Goal: Information Seeking & Learning: Learn about a topic

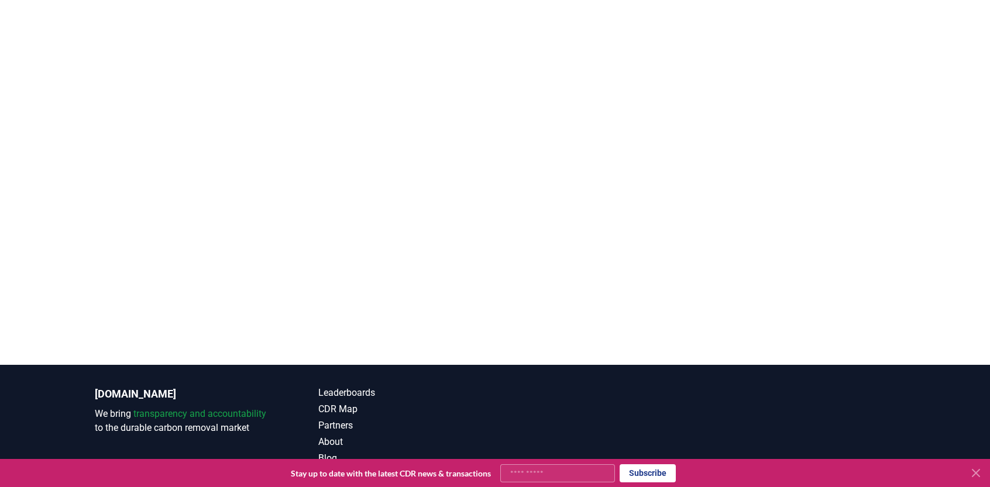
scroll to position [294, 0]
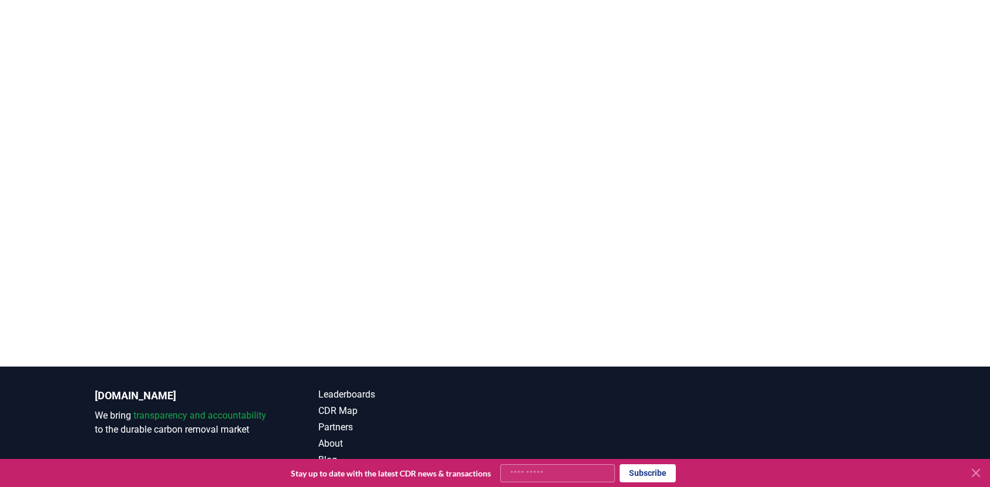
click at [521, 480] on input "Your email" at bounding box center [557, 474] width 115 height 18
type input "**********"
click at [644, 478] on button "Subscribe" at bounding box center [648, 474] width 56 height 18
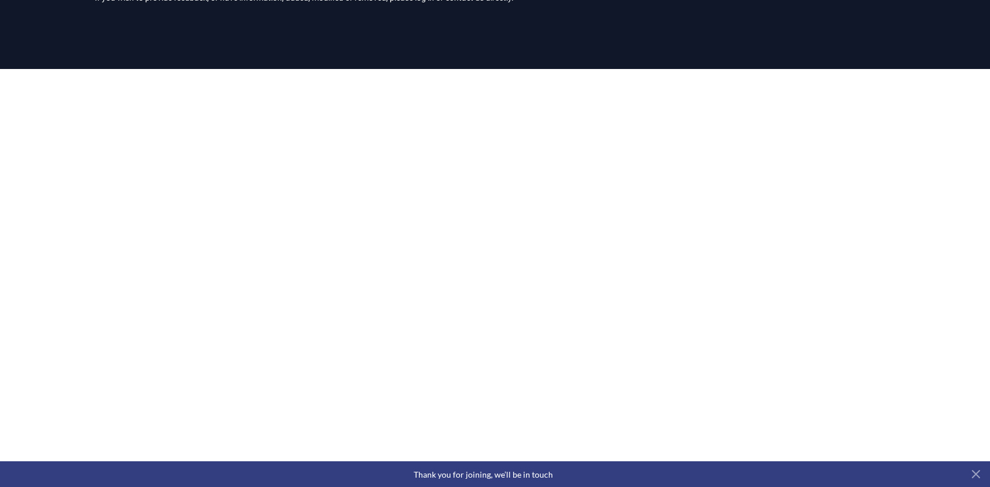
scroll to position [105, 0]
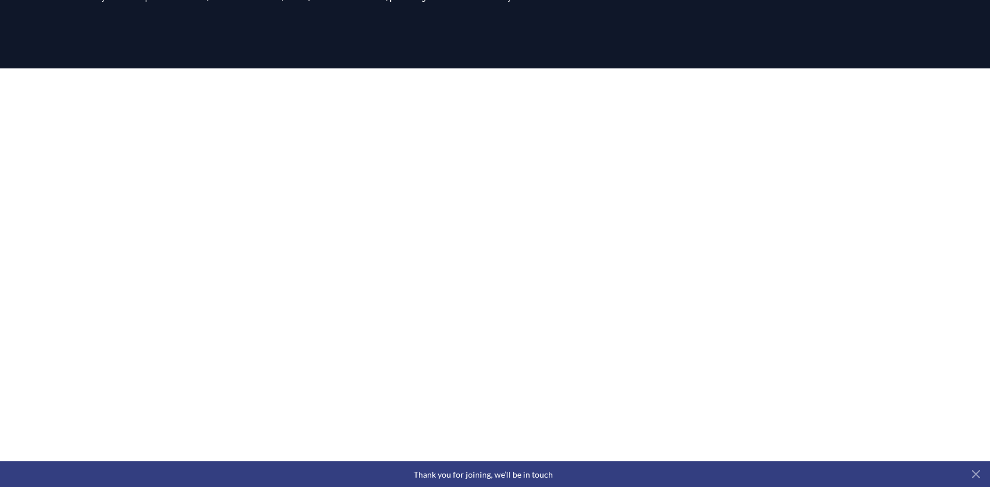
click at [34, 171] on div at bounding box center [495, 311] width 990 height 487
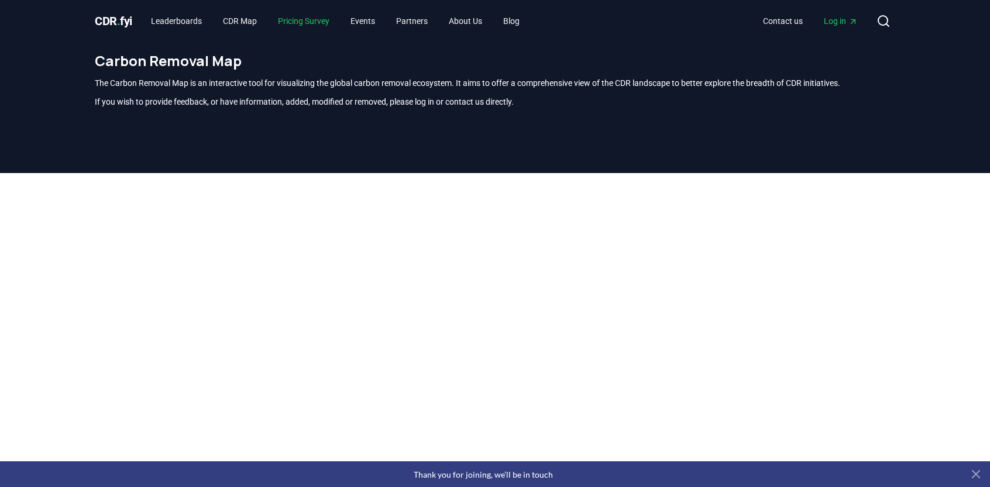
click at [298, 24] on link "Pricing Survey" at bounding box center [304, 21] width 70 height 21
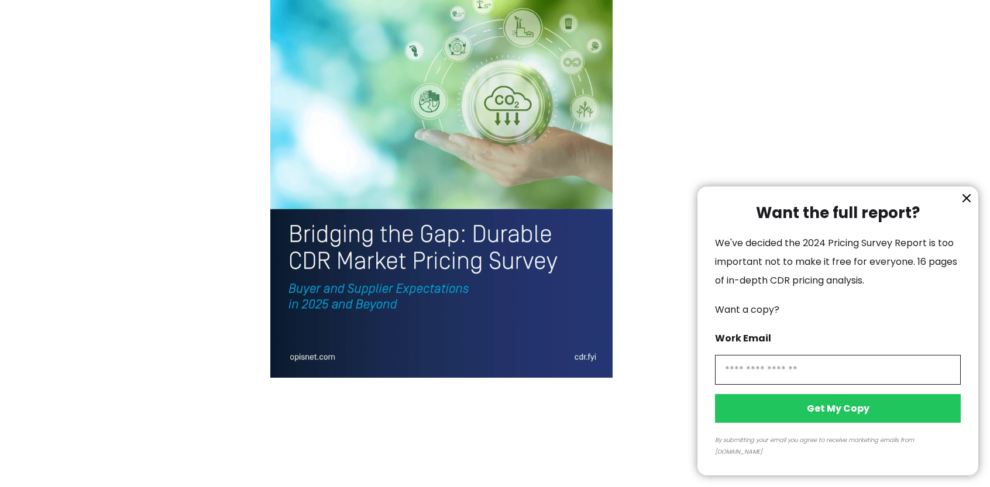
scroll to position [2593, 0]
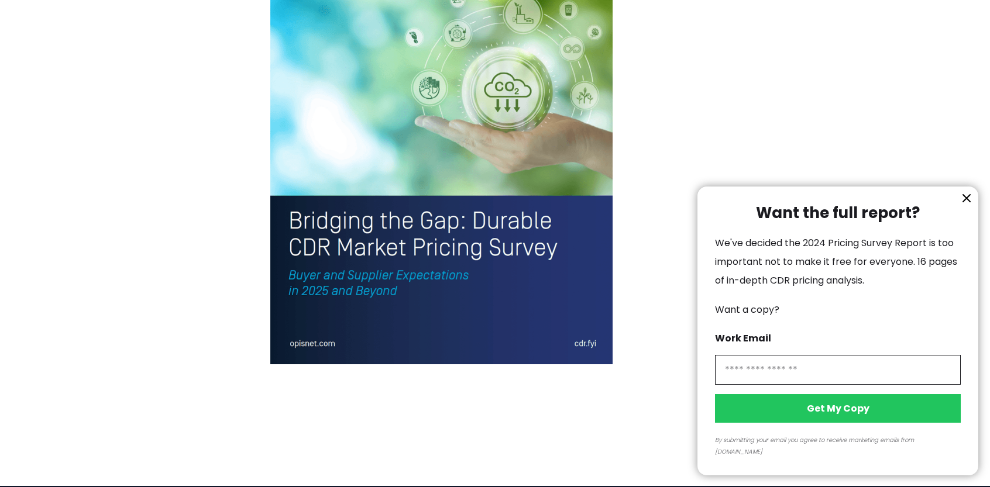
click at [427, 231] on div at bounding box center [495, 243] width 990 height 487
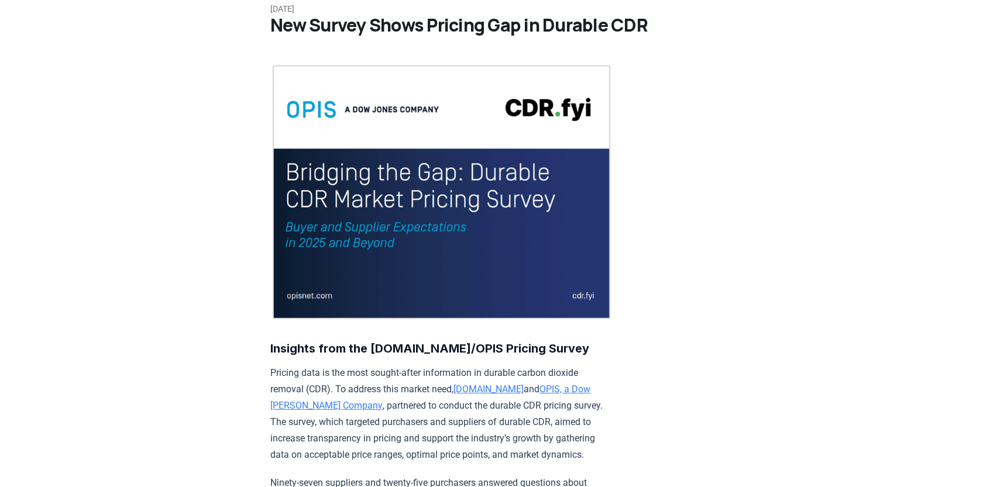
scroll to position [0, 0]
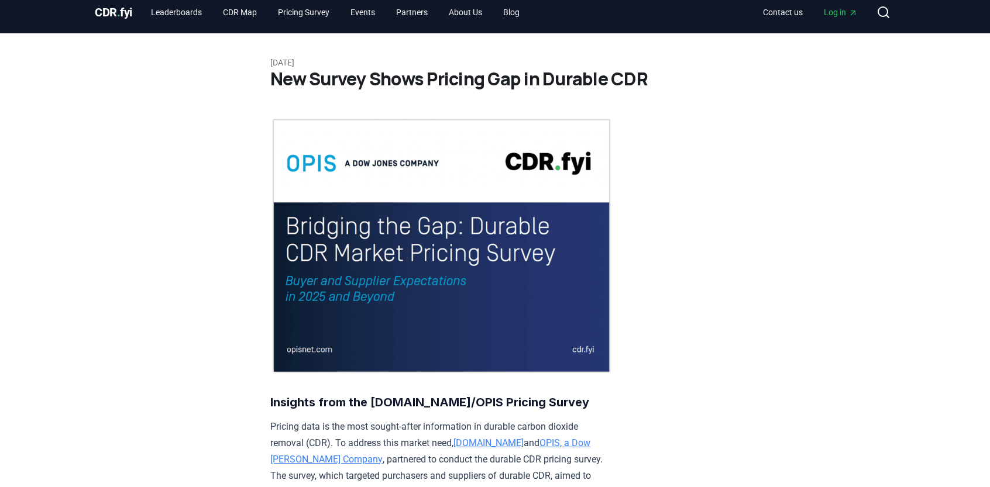
click at [372, 327] on img at bounding box center [441, 246] width 342 height 257
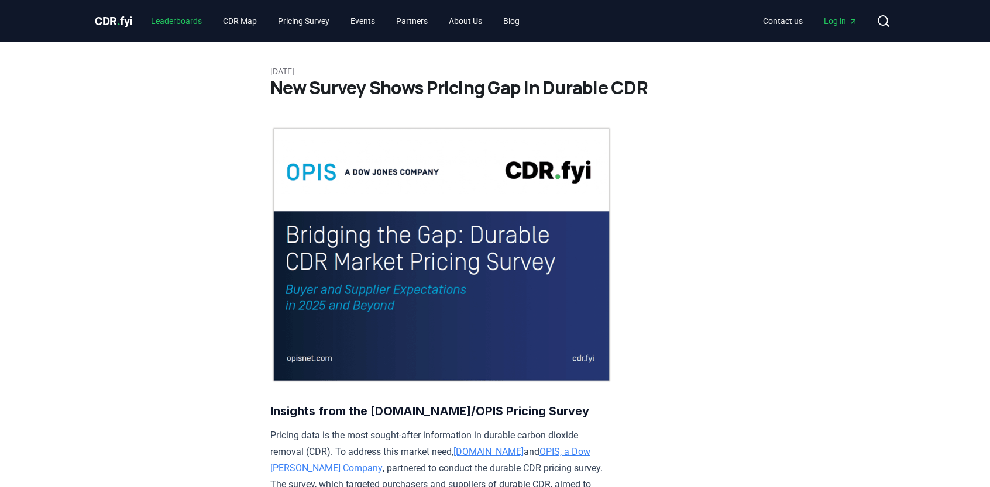
click at [169, 15] on link "Leaderboards" at bounding box center [177, 21] width 70 height 21
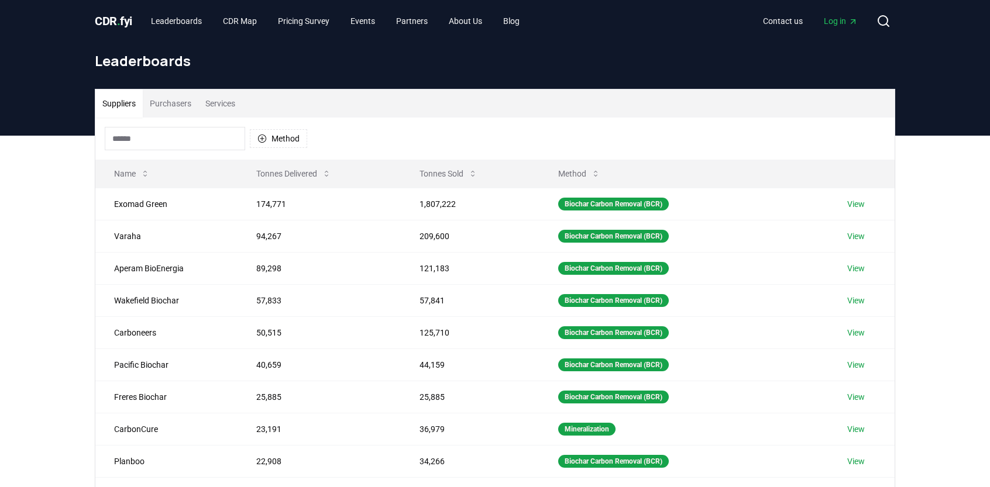
click at [54, 359] on div "Suppliers Purchasers Services Method Name Tonnes Delivered Tonnes Sold Method E…" at bounding box center [495, 370] width 990 height 469
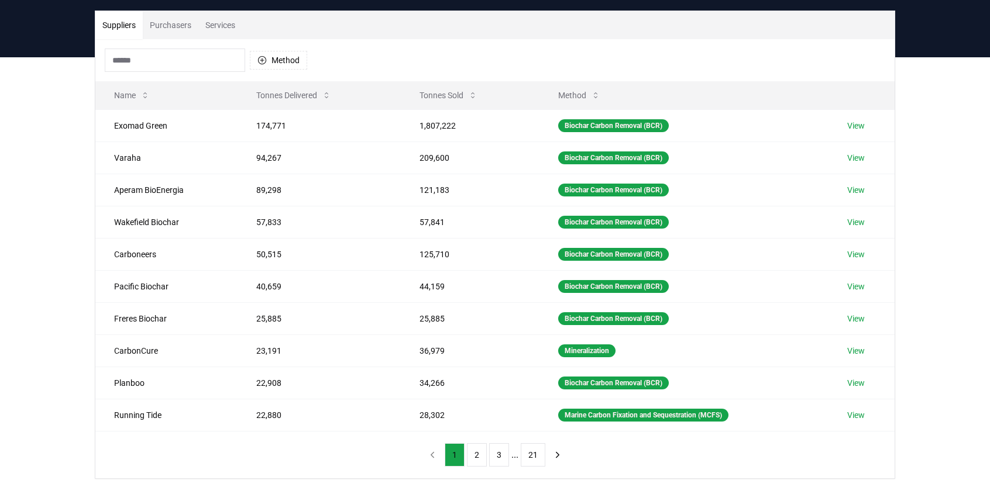
scroll to position [80, 0]
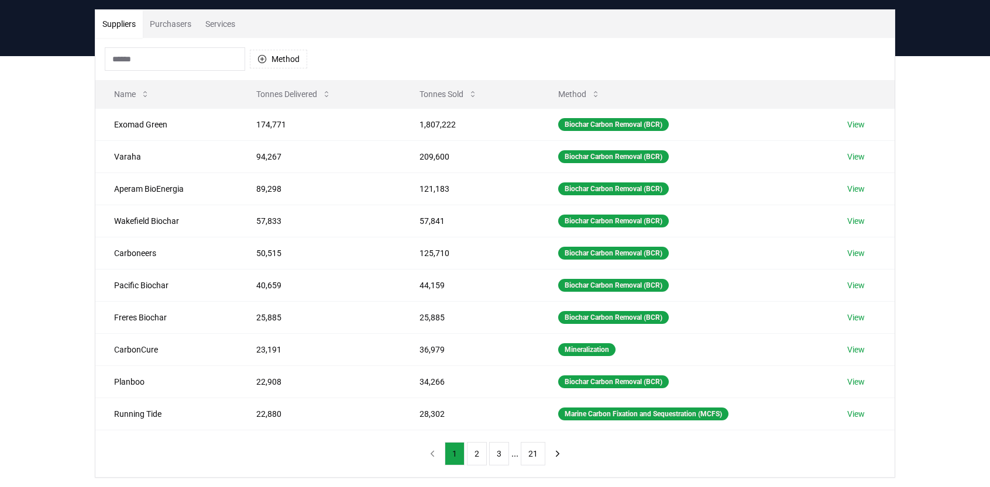
click at [479, 453] on button "2" at bounding box center [477, 453] width 20 height 23
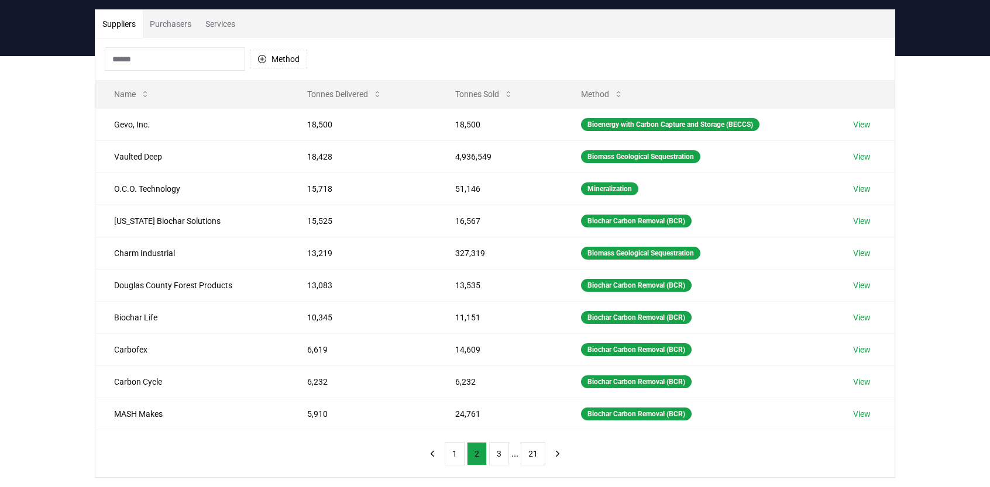
drag, startPoint x: 479, startPoint y: 453, endPoint x: 486, endPoint y: 456, distance: 7.4
click at [486, 456] on button "2" at bounding box center [477, 453] width 20 height 23
click at [506, 457] on button "3" at bounding box center [499, 453] width 20 height 23
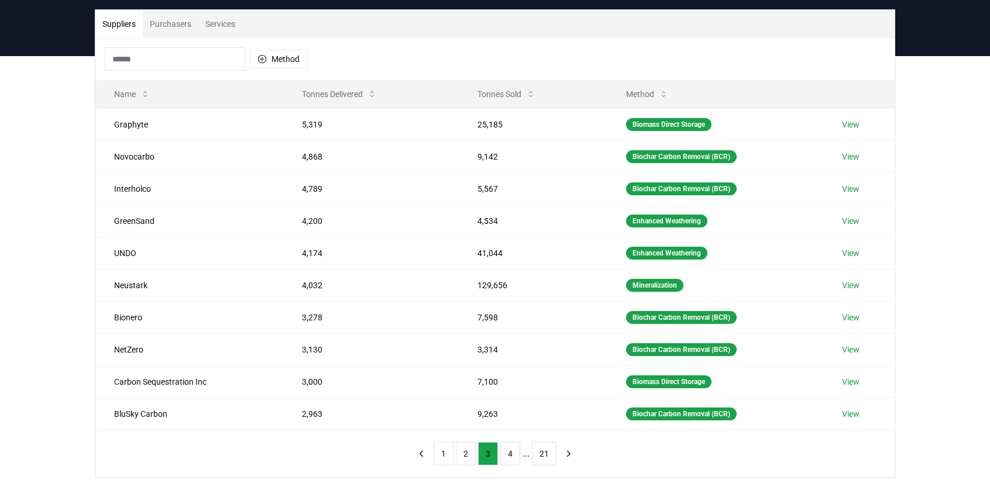
click at [446, 445] on button "1" at bounding box center [444, 453] width 20 height 23
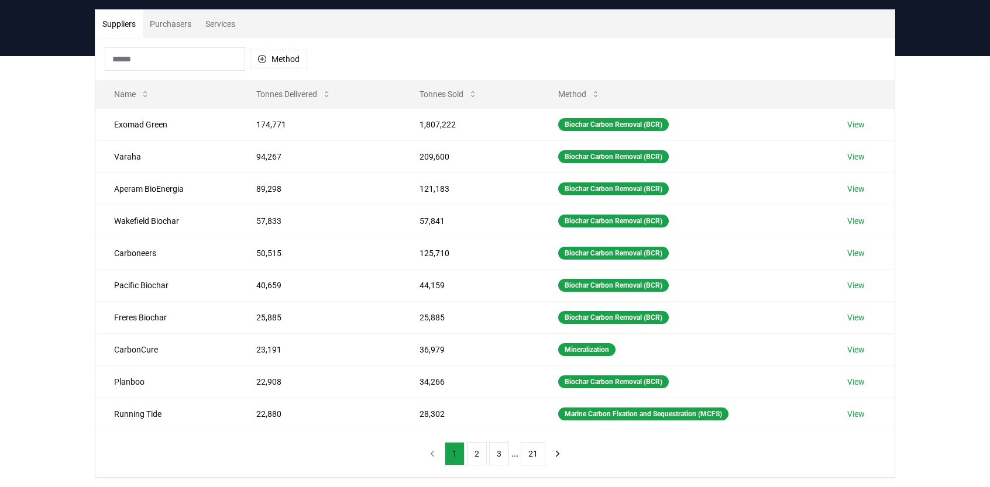
click at [573, 102] on button "Method" at bounding box center [579, 94] width 61 height 23
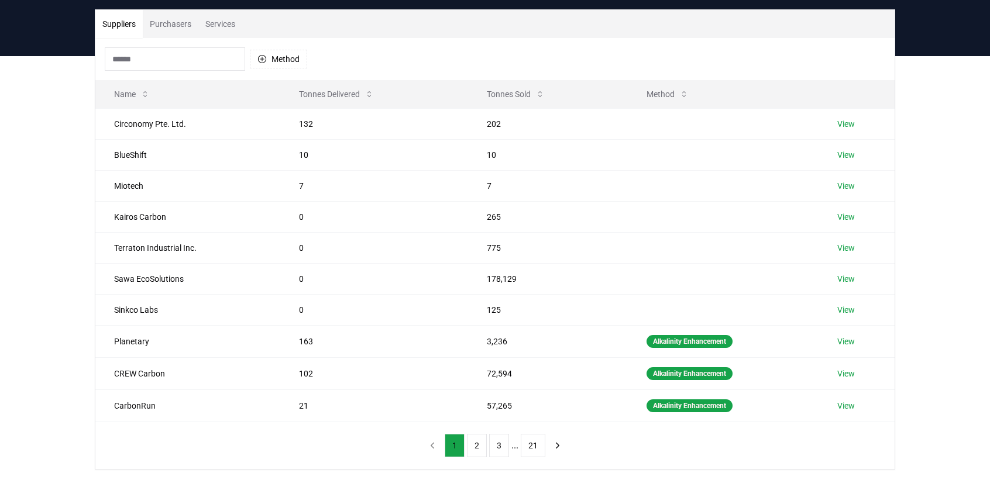
click at [654, 87] on button "Method" at bounding box center [667, 94] width 61 height 23
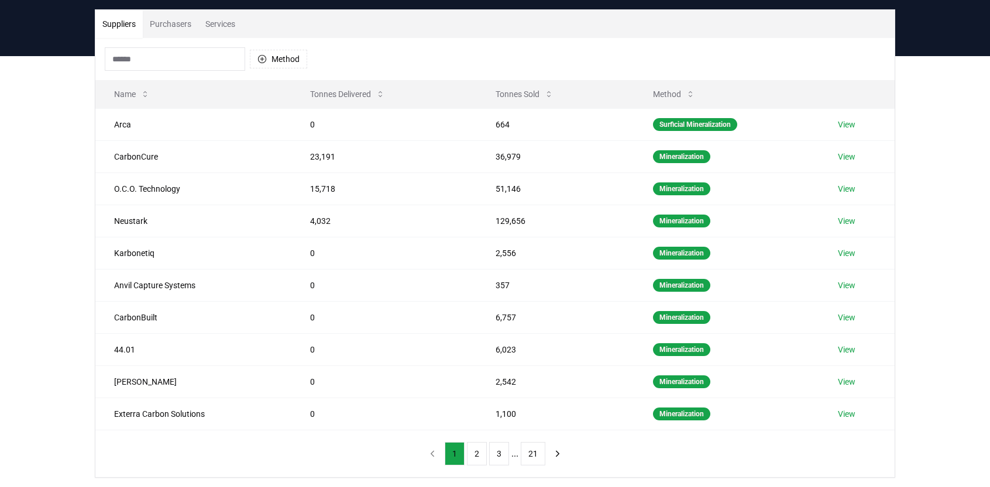
click at [655, 88] on button "Method" at bounding box center [674, 94] width 61 height 23
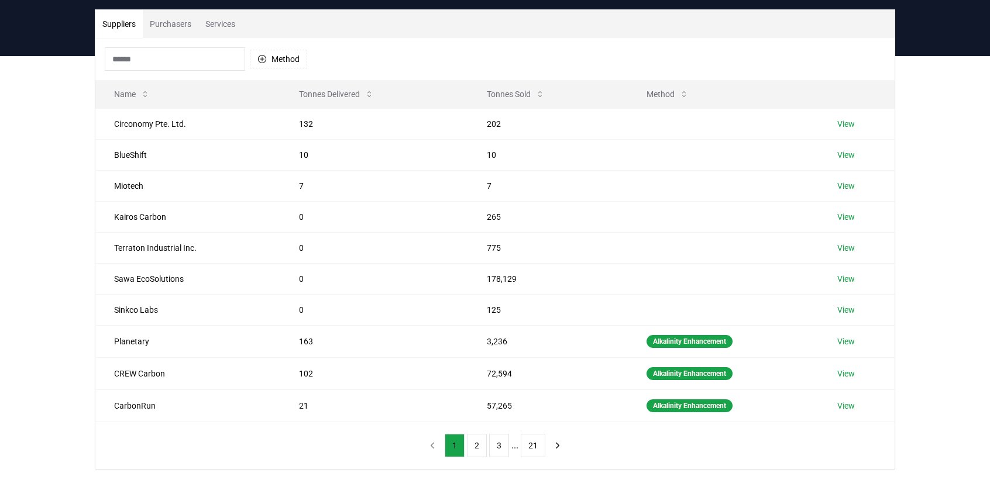
click at [681, 93] on icon at bounding box center [683, 94] width 9 height 9
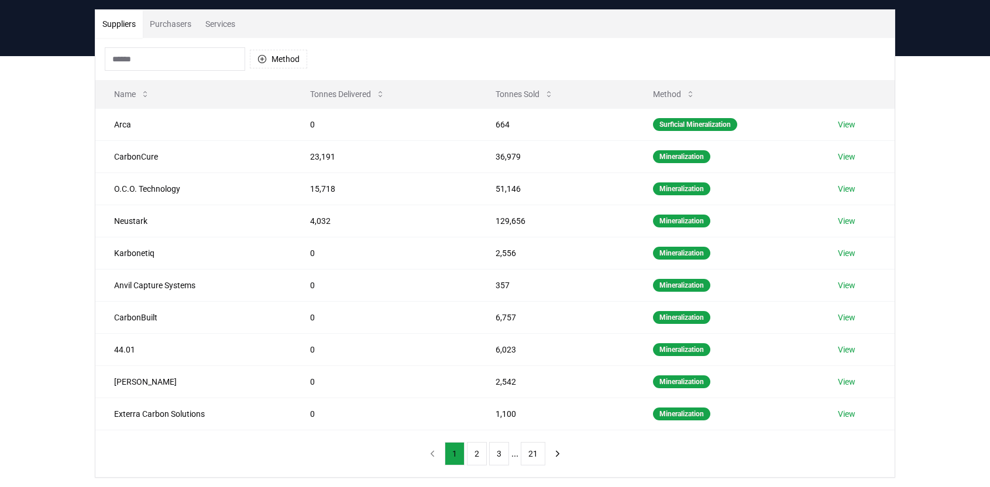
click at [690, 94] on icon at bounding box center [690, 94] width 9 height 9
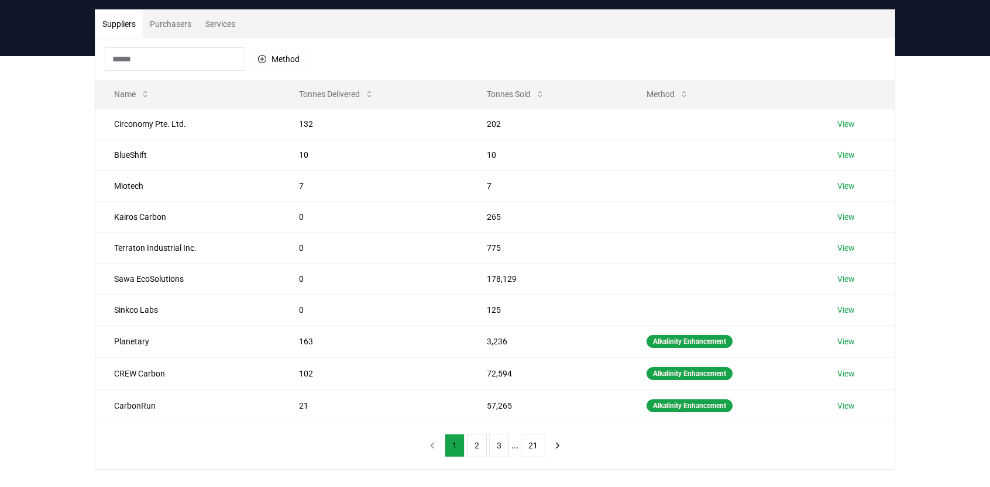
click at [690, 94] on button "Method" at bounding box center [667, 94] width 61 height 23
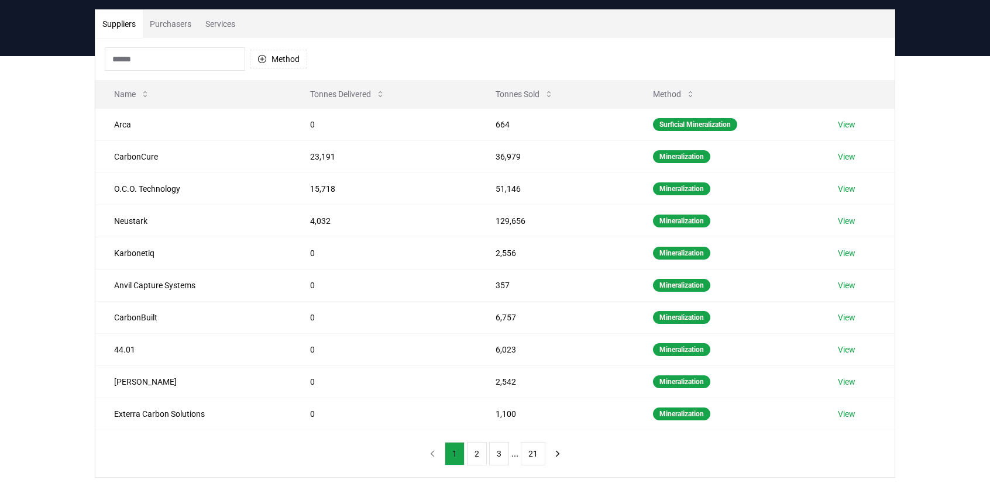
click at [280, 50] on button "Method" at bounding box center [278, 59] width 57 height 19
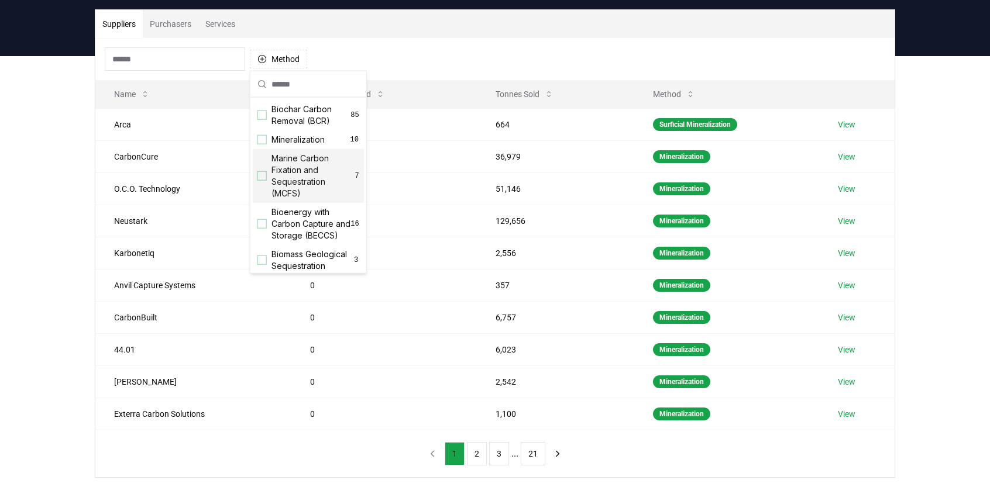
click at [290, 174] on span "Marine Carbon Fixation and Sequestration (MCFS)" at bounding box center [314, 176] width 84 height 47
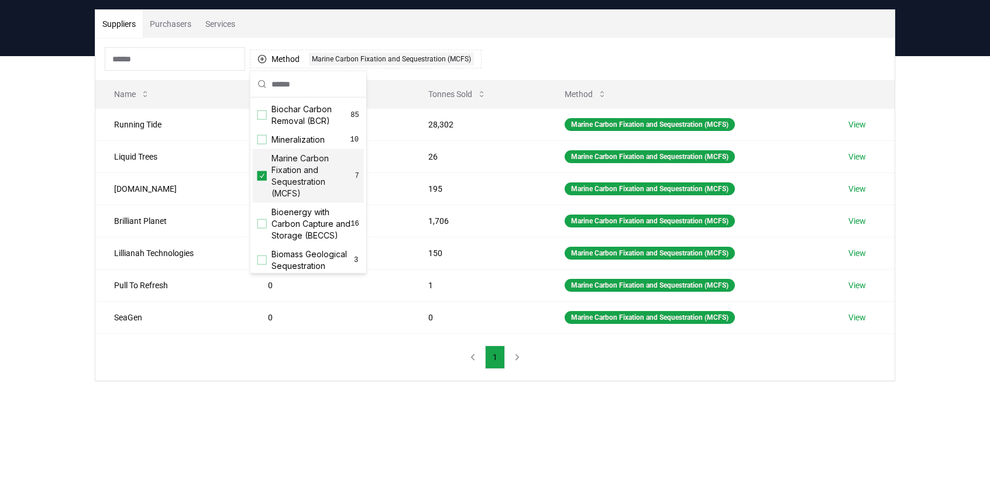
scroll to position [3, 0]
click at [267, 170] on div "Marine Carbon Fixation and Sequestration (MCFS) 7" at bounding box center [308, 173] width 111 height 54
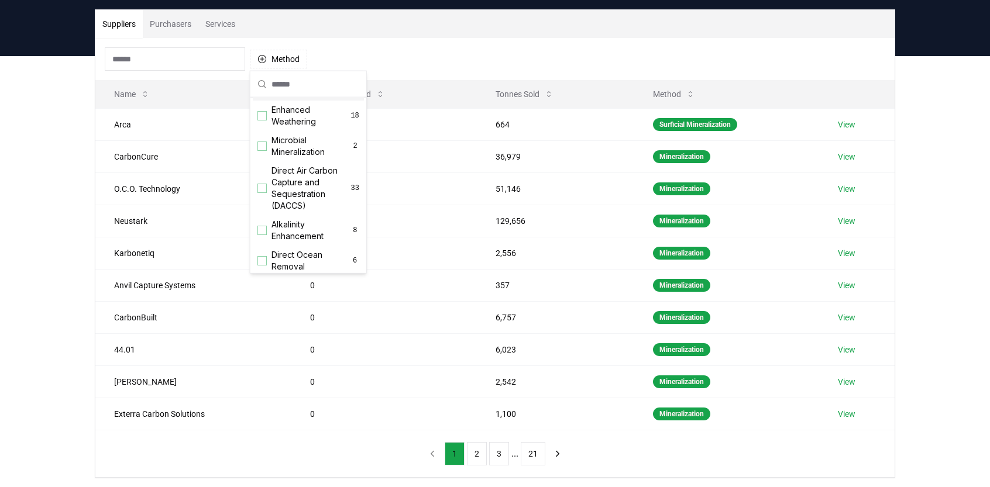
scroll to position [208, 0]
click at [267, 129] on div "Enhanced Weathering 18" at bounding box center [308, 113] width 111 height 30
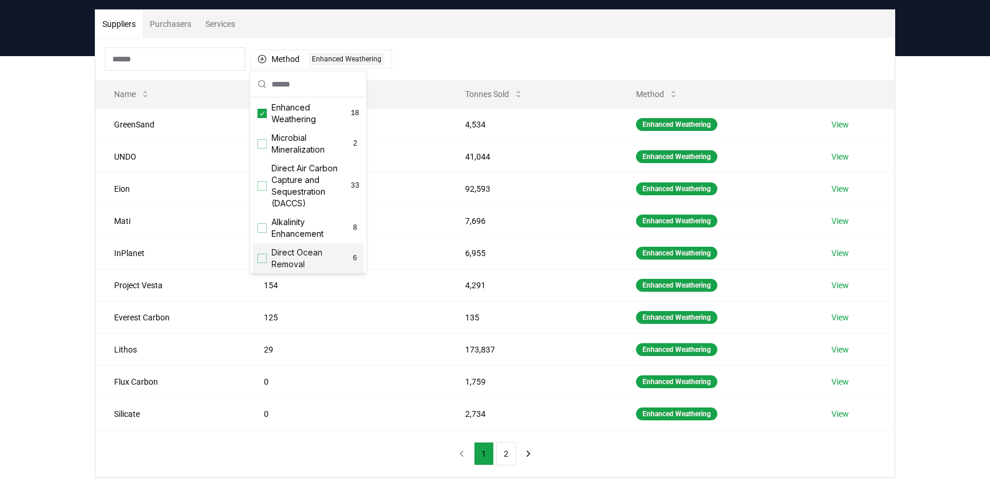
click at [657, 91] on button "Method" at bounding box center [657, 94] width 61 height 23
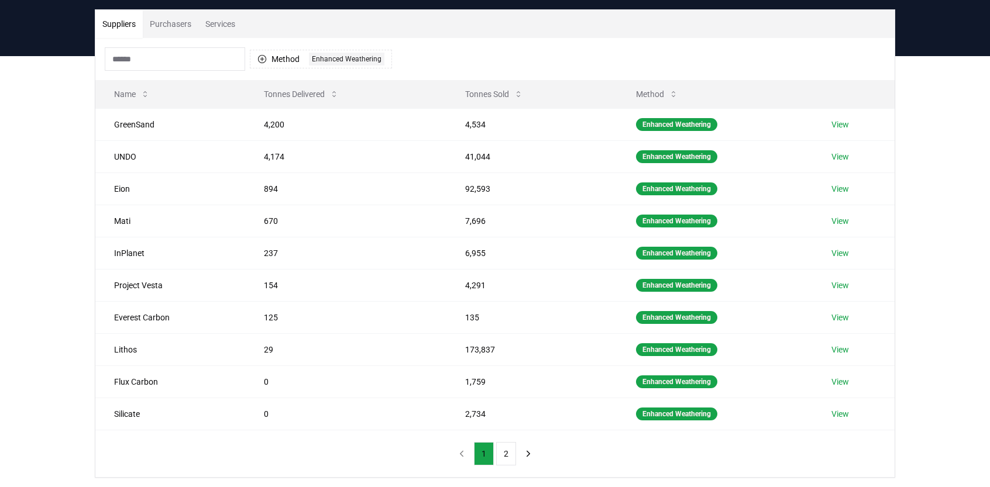
click at [664, 92] on button "Method" at bounding box center [657, 94] width 61 height 23
click at [523, 93] on button "Tonnes Sold" at bounding box center [494, 94] width 77 height 23
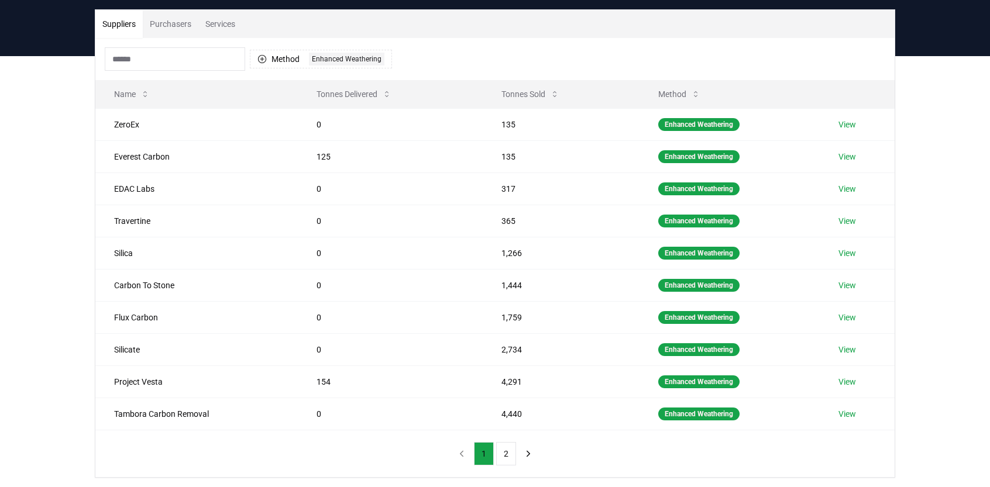
click at [529, 94] on button "Tonnes Sold" at bounding box center [530, 94] width 77 height 23
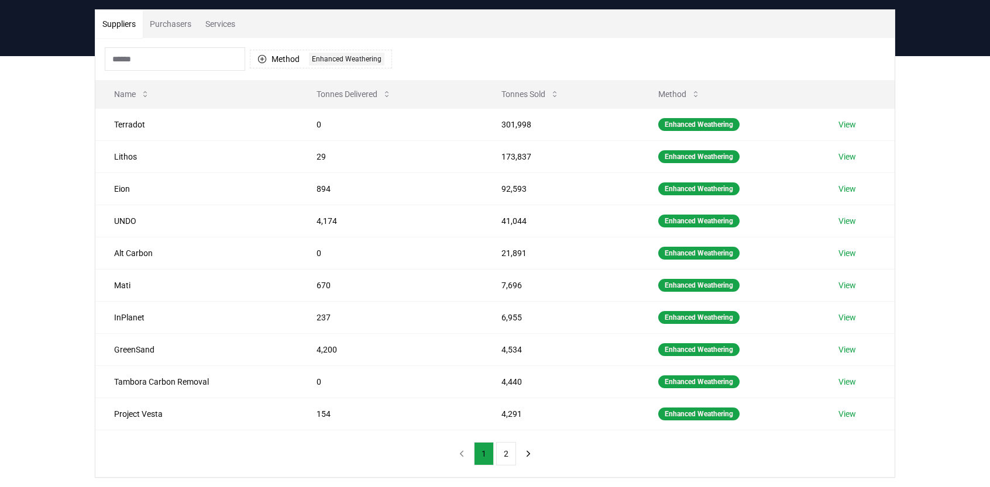
click at [529, 94] on button "Tonnes Sold" at bounding box center [530, 94] width 77 height 23
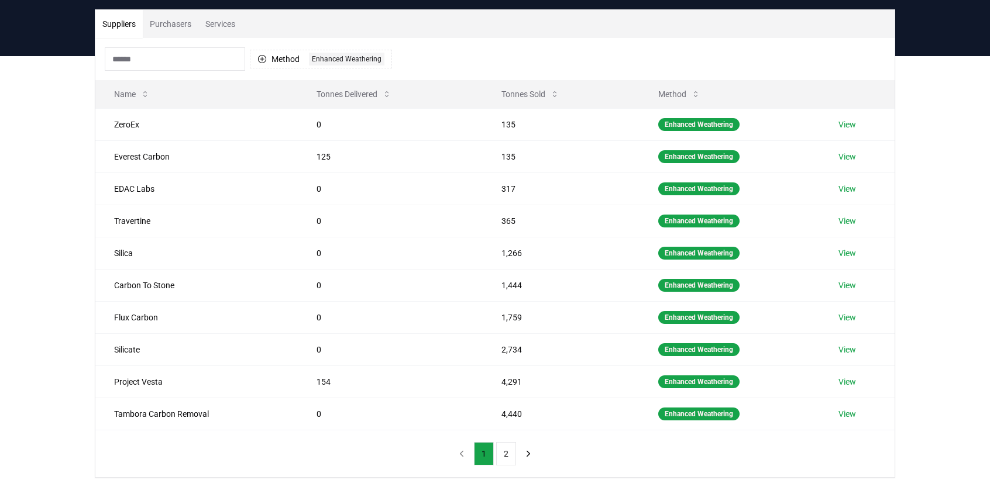
click at [529, 94] on button "Tonnes Sold" at bounding box center [530, 94] width 77 height 23
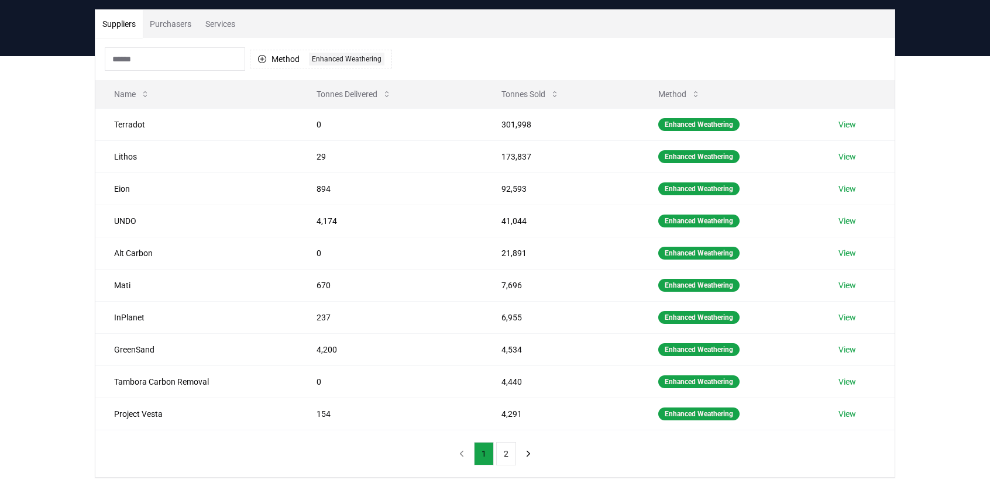
click at [503, 449] on button "2" at bounding box center [506, 453] width 20 height 23
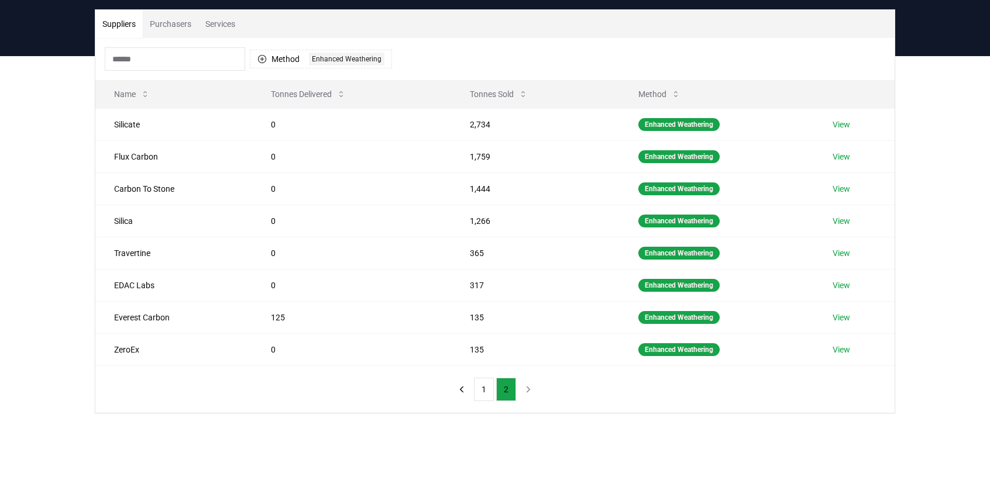
click at [482, 389] on button "1" at bounding box center [484, 389] width 20 height 23
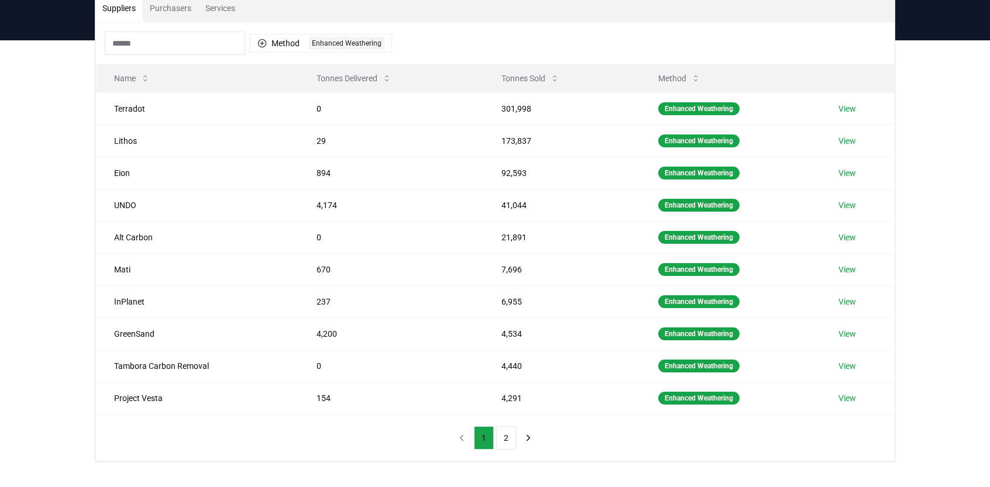
scroll to position [0, 0]
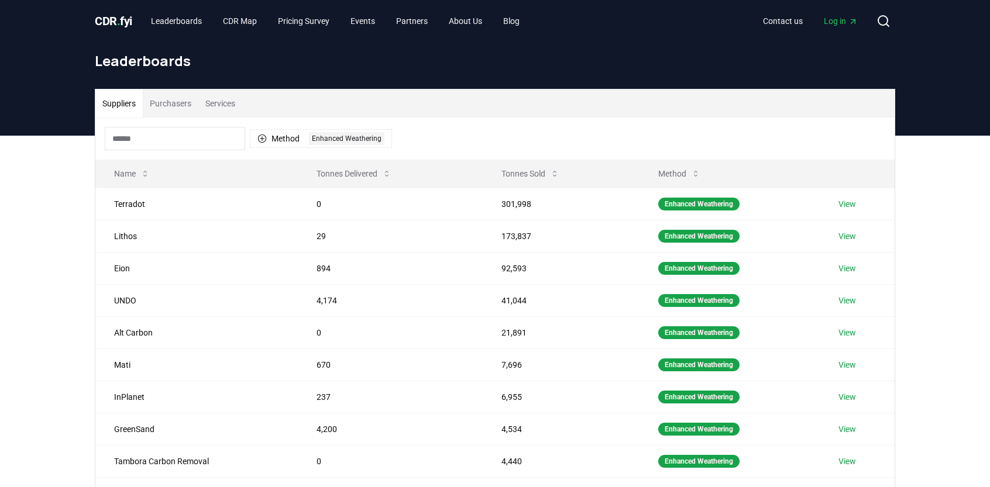
click at [181, 104] on button "Purchasers" at bounding box center [171, 104] width 56 height 28
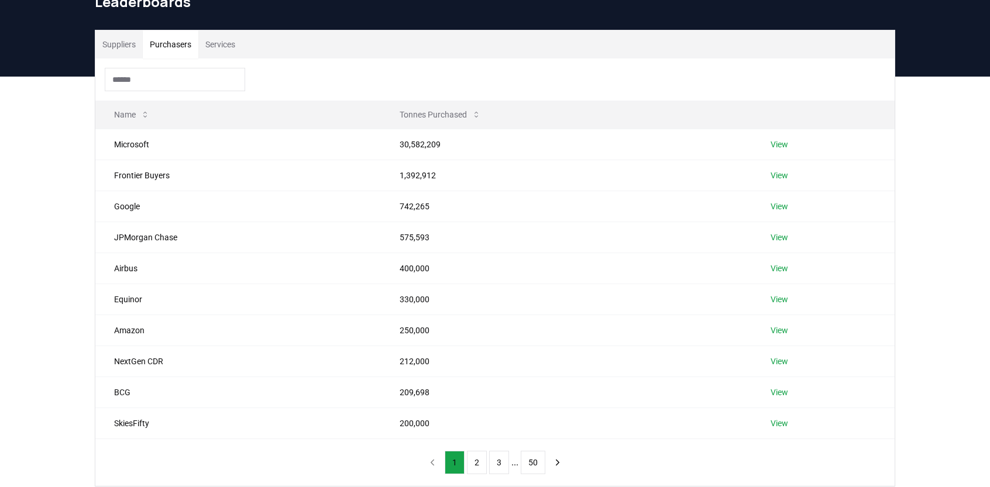
scroll to position [60, 0]
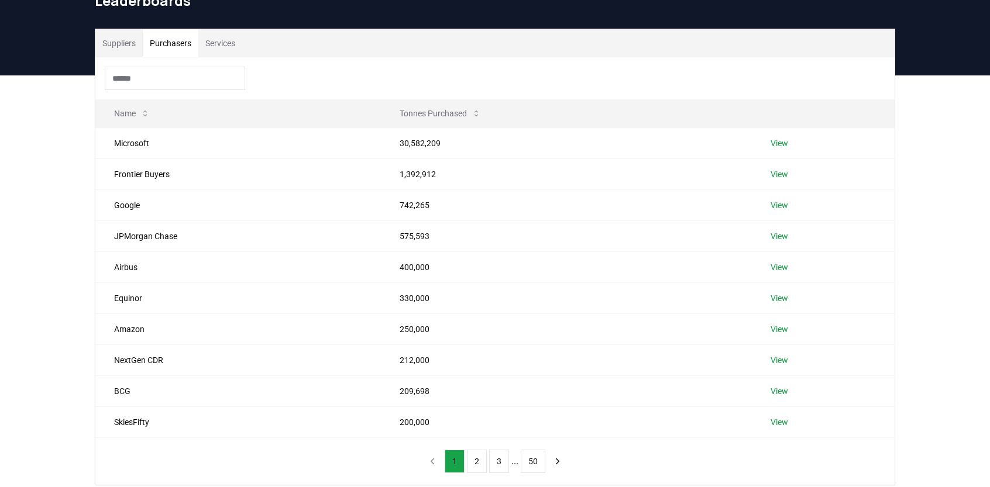
click at [116, 47] on button "Suppliers" at bounding box center [118, 43] width 47 height 28
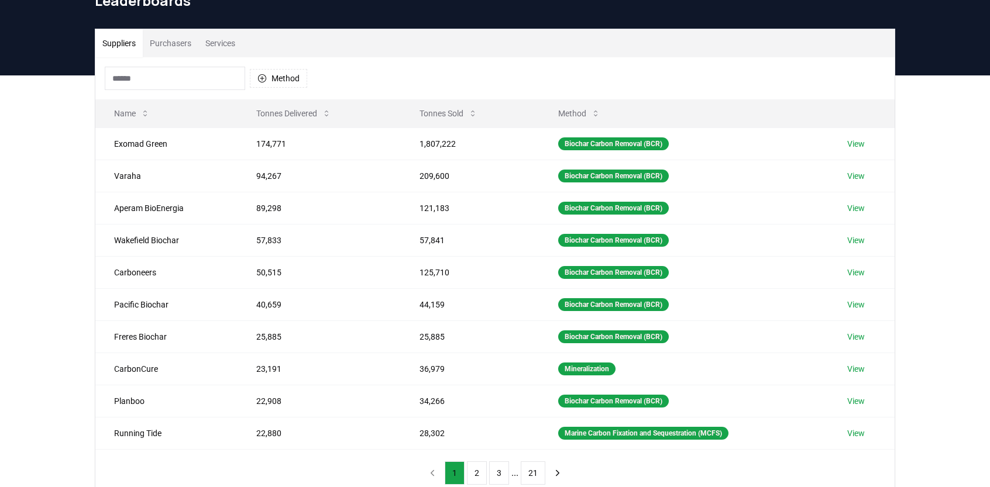
click at [204, 47] on button "Services" at bounding box center [220, 43] width 44 height 28
click at [122, 44] on button "Suppliers" at bounding box center [118, 43] width 47 height 28
click at [282, 75] on button "Method" at bounding box center [278, 78] width 57 height 19
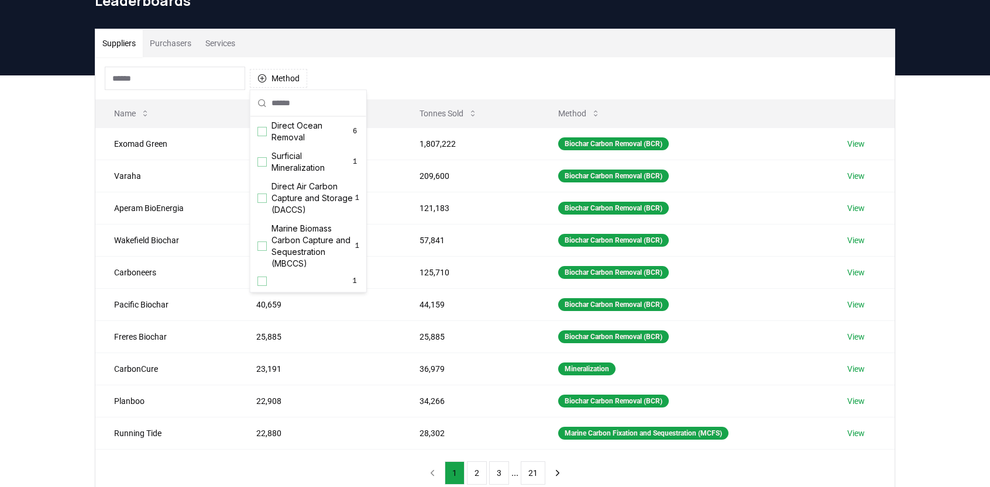
scroll to position [0, 0]
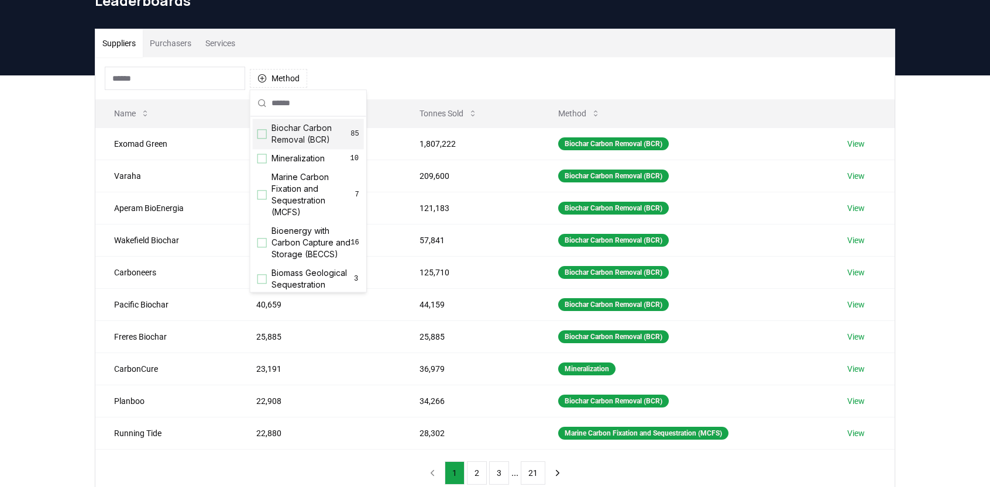
click at [176, 44] on button "Purchasers" at bounding box center [171, 43] width 56 height 28
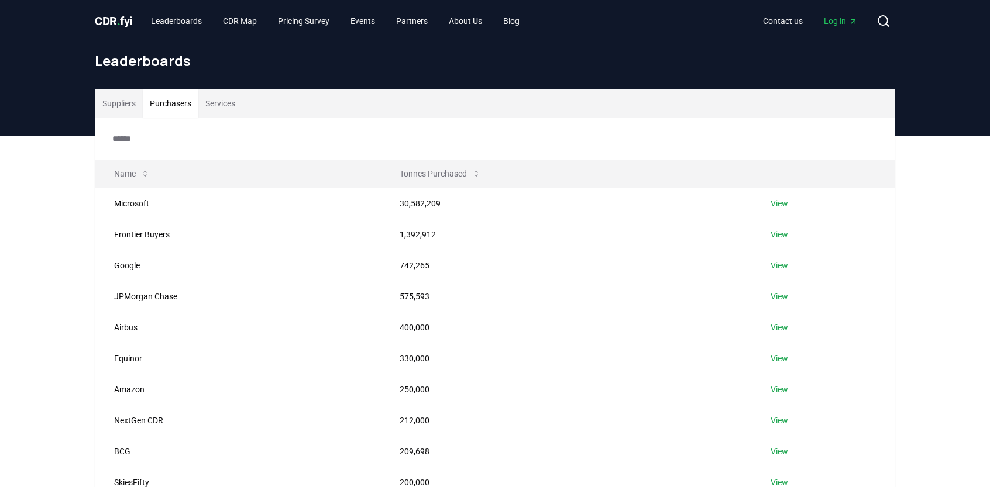
scroll to position [61, 0]
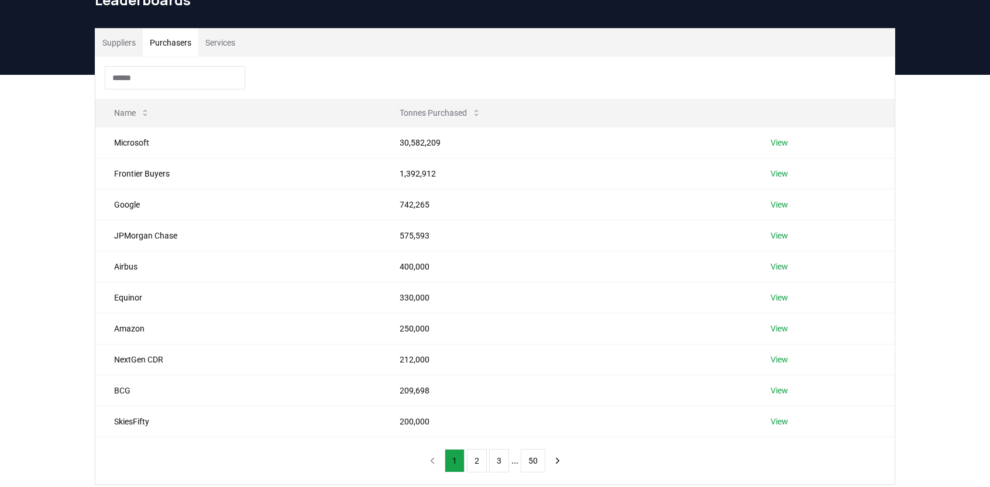
click at [781, 142] on link "View" at bounding box center [780, 143] width 18 height 12
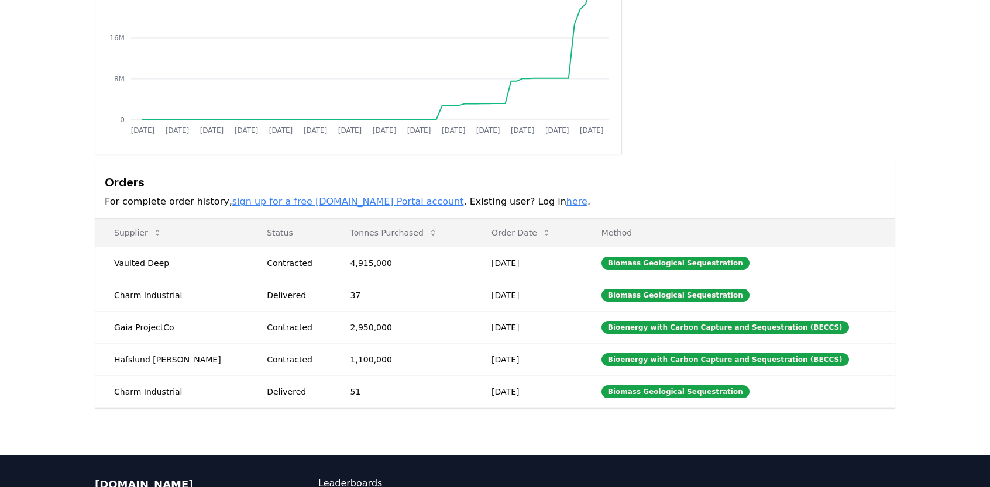
scroll to position [188, 0]
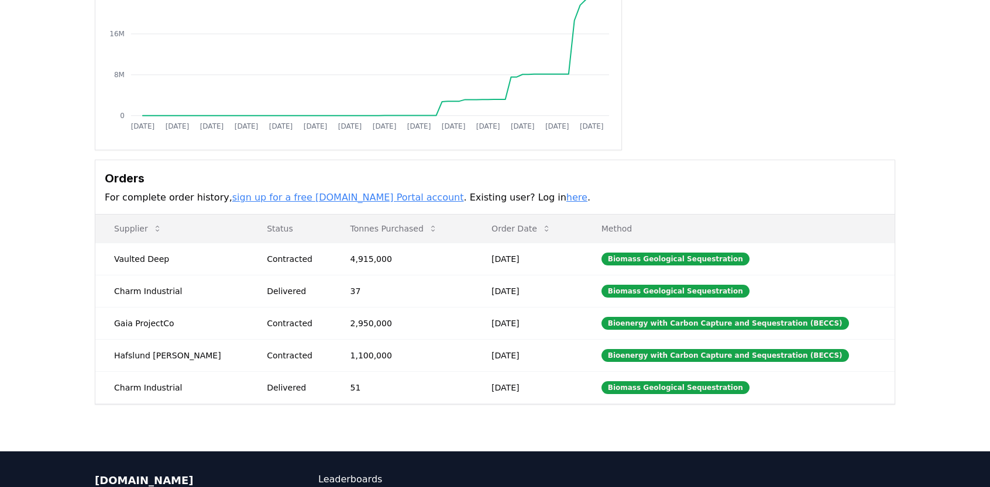
click at [345, 193] on link "sign up for a free CDR.fyi Portal account" at bounding box center [348, 197] width 232 height 11
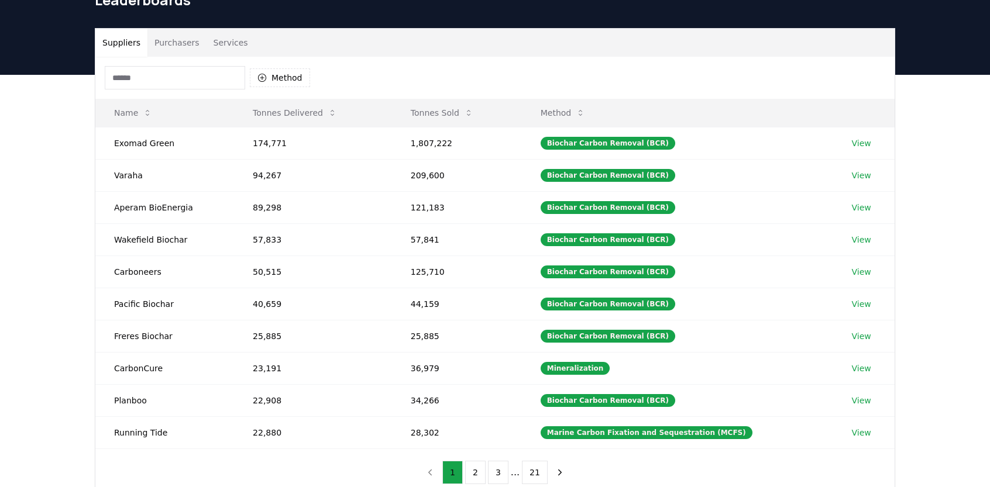
scroll to position [61, 0]
click at [12, 287] on div "Suppliers Purchasers Services Method Name Tonnes Delivered Tonnes Sold Method E…" at bounding box center [495, 309] width 990 height 469
click at [34, 295] on div "Suppliers Purchasers Services Method Name Tonnes Delivered Tonnes Sold Method E…" at bounding box center [495, 309] width 990 height 469
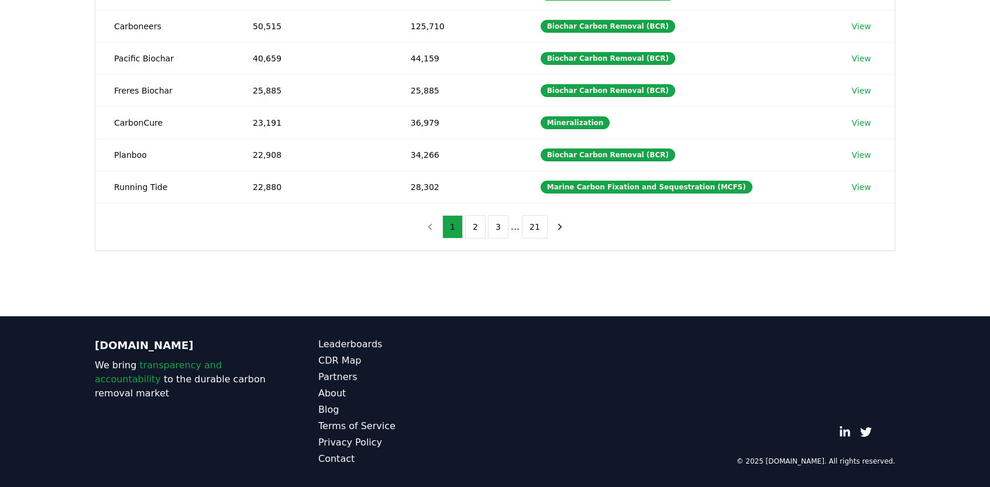
scroll to position [0, 0]
